Goal: Task Accomplishment & Management: Manage account settings

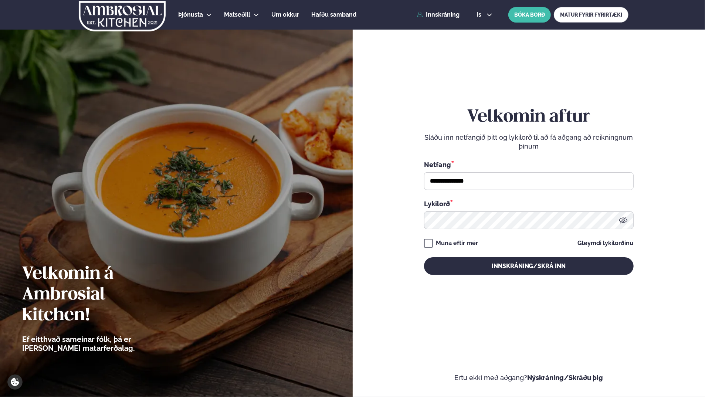
type input "**********"
click at [489, 211] on div "Lykilorð *" at bounding box center [529, 214] width 210 height 30
click at [424, 257] on button "Innskráning/Skrá inn" at bounding box center [529, 266] width 210 height 18
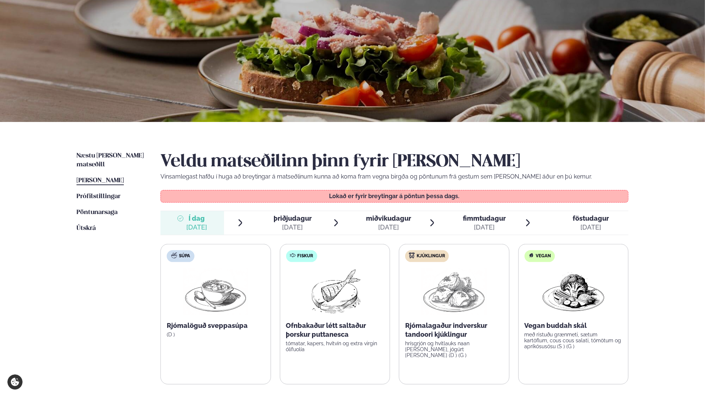
scroll to position [148, 0]
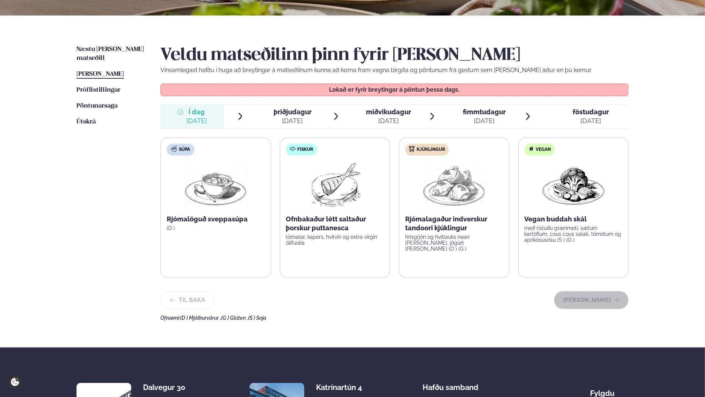
click at [290, 118] on div "[DATE]" at bounding box center [293, 120] width 38 height 9
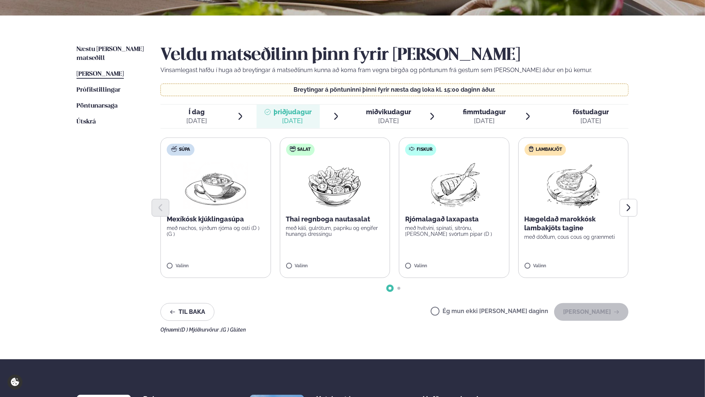
drag, startPoint x: 253, startPoint y: 251, endPoint x: 413, endPoint y: 313, distance: 171.4
click at [413, 313] on div "Til baka Ég mun ekki [PERSON_NAME] daginn [PERSON_NAME]" at bounding box center [394, 312] width 468 height 18
click at [624, 206] on icon "Next slide" at bounding box center [628, 207] width 9 height 9
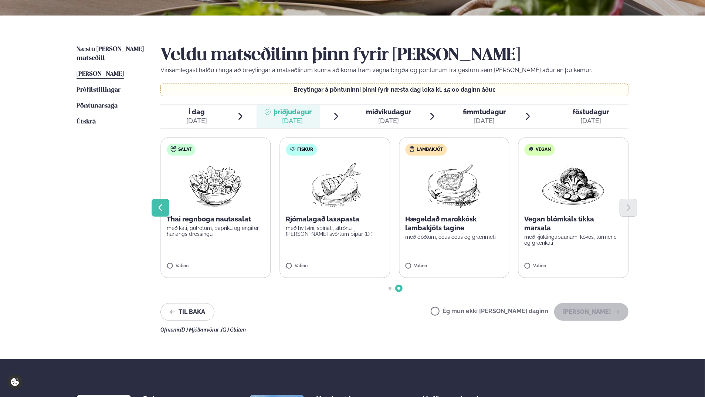
click at [161, 206] on icon "Previous slide" at bounding box center [160, 207] width 9 height 9
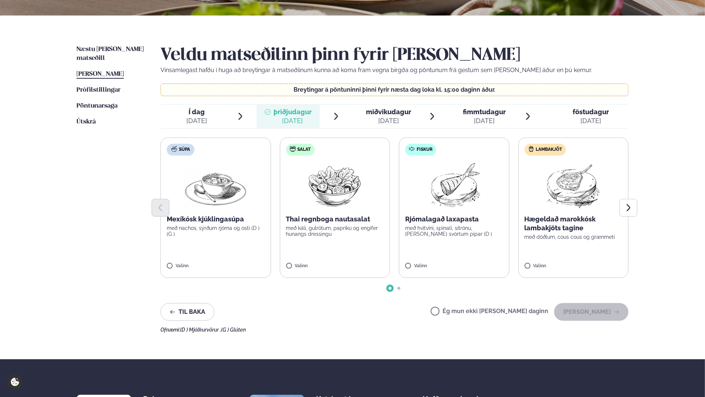
click at [231, 218] on p "Mexíkósk kjúklingasúpa" at bounding box center [216, 219] width 98 height 9
click at [600, 309] on button "[PERSON_NAME]" at bounding box center [591, 312] width 74 height 18
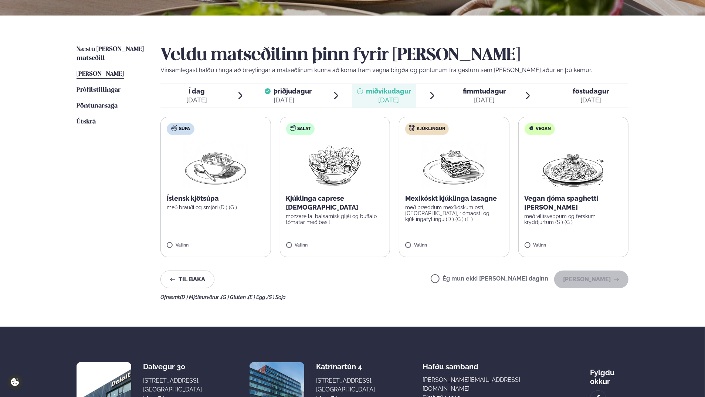
click at [583, 92] on span "föstudagur" at bounding box center [591, 91] width 36 height 8
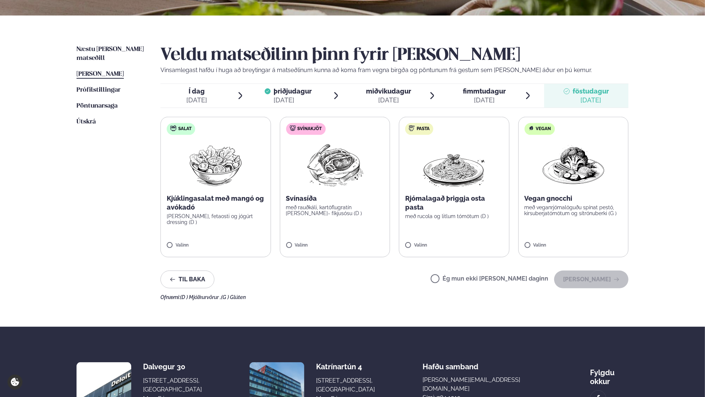
drag, startPoint x: 158, startPoint y: 266, endPoint x: 67, endPoint y: 254, distance: 91.7
drag, startPoint x: 67, startPoint y: 254, endPoint x: 46, endPoint y: 250, distance: 21.1
click at [46, 250] on div "Þjónusta Hádegismatur fyrir fyrirtæki Fyrirtækja veitingar Einkapartý Matseðill…" at bounding box center [352, 165] width 705 height 627
click at [619, 282] on button "[PERSON_NAME]" at bounding box center [591, 280] width 74 height 18
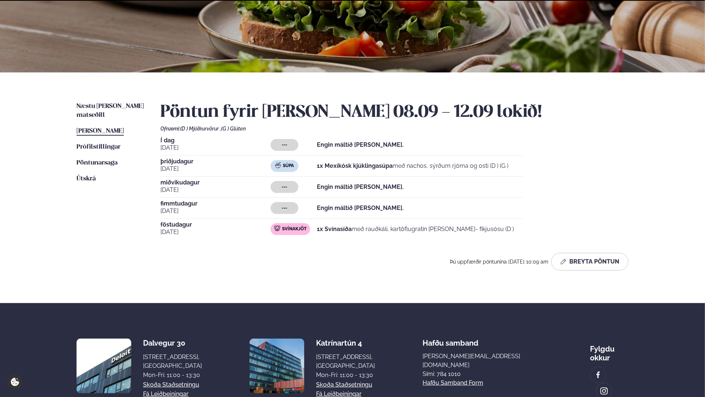
scroll to position [146, 0]
